Goal: Find specific page/section

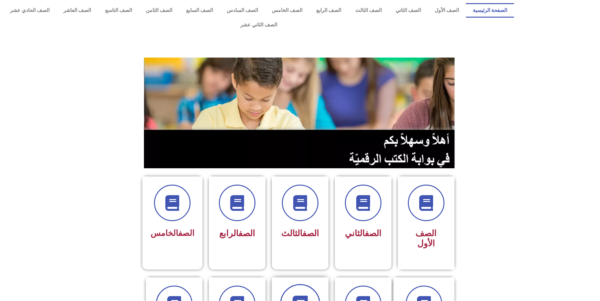
click at [307, 296] on icon at bounding box center [299, 304] width 17 height 17
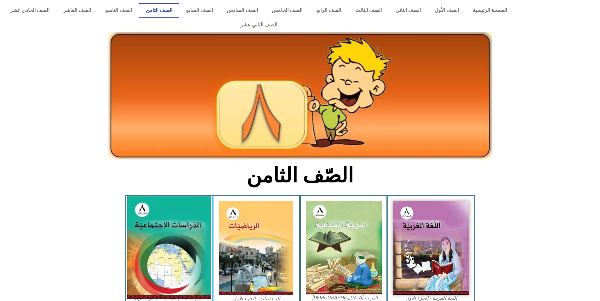
click at [177, 246] on img at bounding box center [169, 248] width 84 height 103
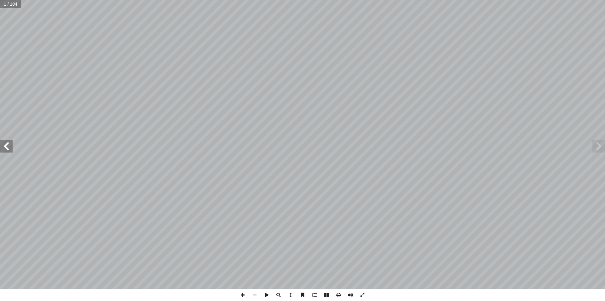
click at [8, 146] on span at bounding box center [6, 146] width 13 height 13
click at [4, 146] on span at bounding box center [6, 146] width 13 height 13
click at [5, 145] on span at bounding box center [6, 146] width 13 height 13
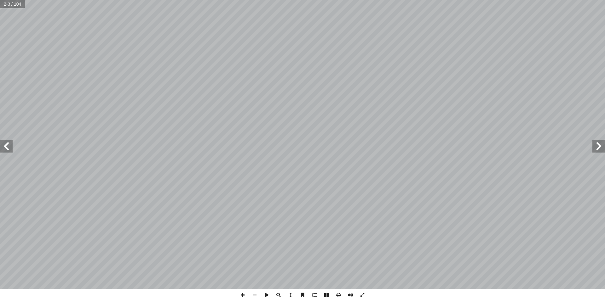
click at [5, 145] on span at bounding box center [6, 146] width 13 height 13
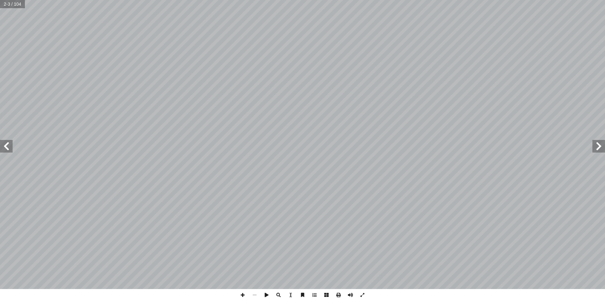
click at [5, 145] on span at bounding box center [6, 146] width 13 height 13
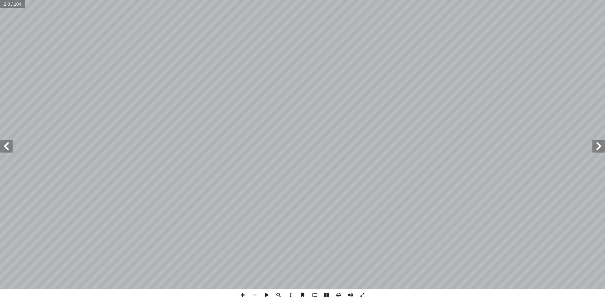
click at [5, 145] on span at bounding box center [6, 146] width 13 height 13
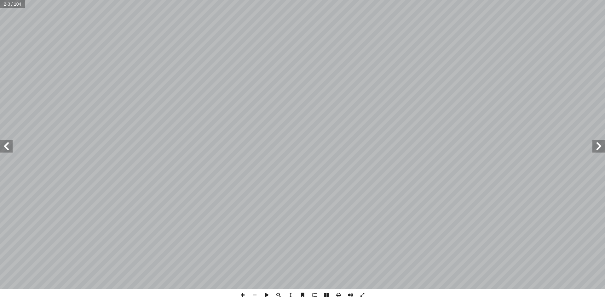
click at [5, 145] on span at bounding box center [6, 146] width 13 height 13
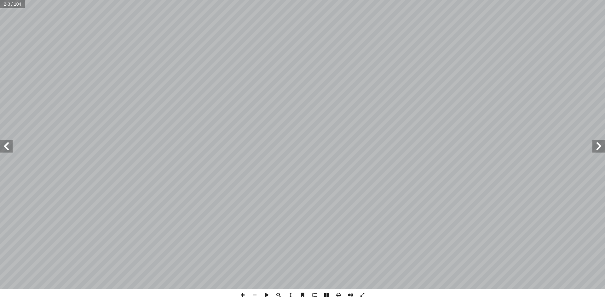
click at [5, 145] on span at bounding box center [6, 146] width 13 height 13
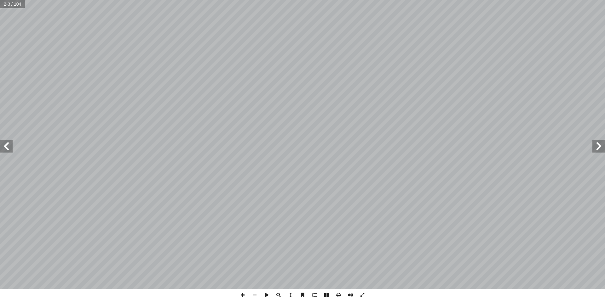
click at [5, 145] on span at bounding box center [6, 146] width 13 height 13
click at [5, 144] on span at bounding box center [6, 146] width 13 height 13
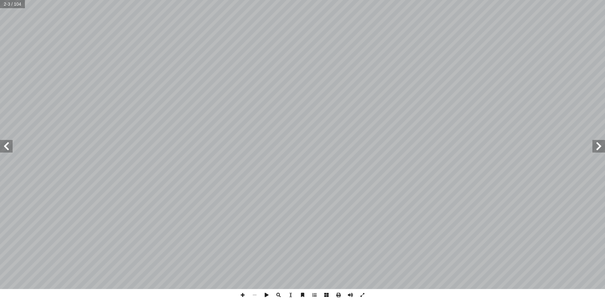
click at [5, 144] on span at bounding box center [6, 146] width 13 height 13
click at [598, 146] on span at bounding box center [598, 146] width 13 height 13
